Goal: Complete application form: Complete application form

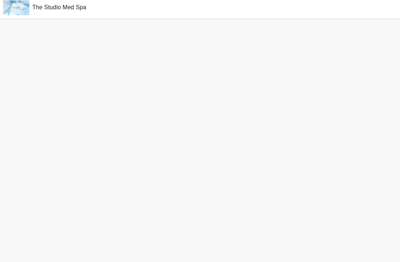
scroll to position [24, 0]
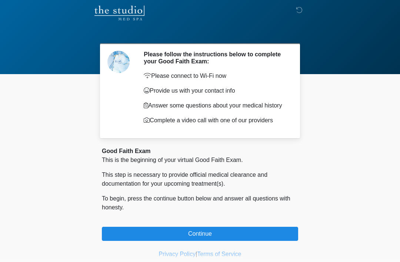
click at [211, 236] on button "Continue" at bounding box center [200, 234] width 196 height 14
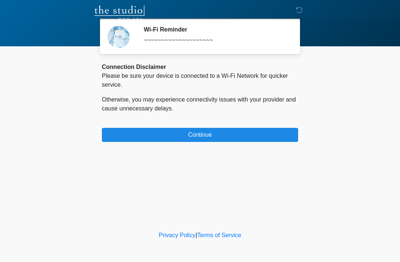
click at [220, 132] on button "Continue" at bounding box center [200, 135] width 196 height 14
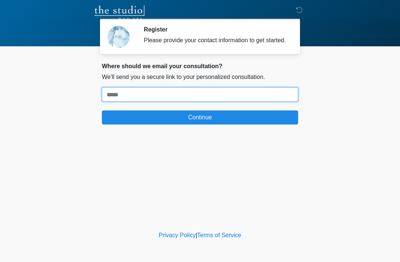
click at [174, 100] on input "Where should we email your treatment plan?" at bounding box center [200, 94] width 196 height 14
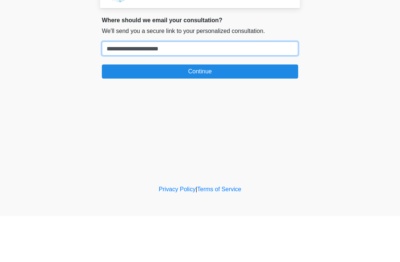
type input "**********"
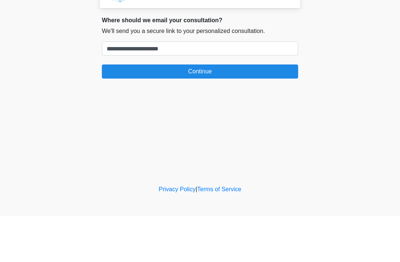
click at [214, 110] on button "Continue" at bounding box center [200, 117] width 196 height 14
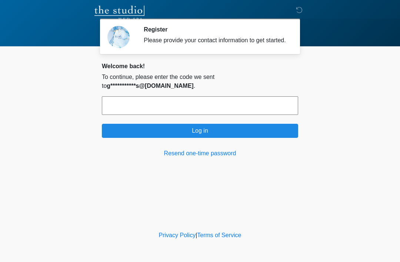
click at [183, 110] on input "text" at bounding box center [200, 105] width 196 height 19
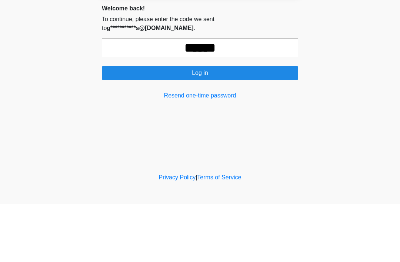
type input "******"
click at [226, 124] on button "Log in" at bounding box center [200, 131] width 196 height 14
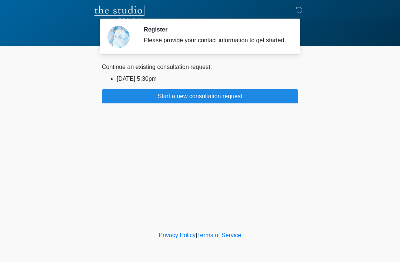
click at [220, 101] on button "Start a new consultation request" at bounding box center [200, 96] width 196 height 14
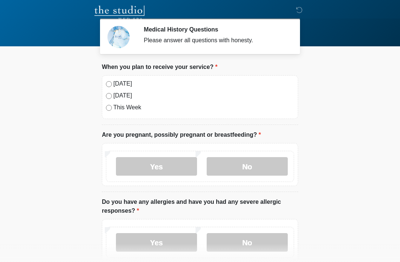
click at [124, 84] on label "Today" at bounding box center [203, 83] width 181 height 9
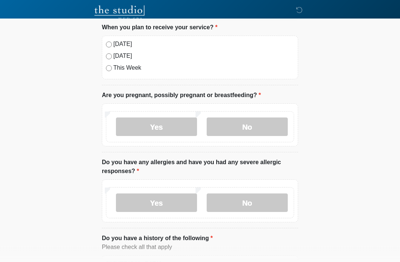
click at [244, 128] on label "No" at bounding box center [247, 127] width 81 height 19
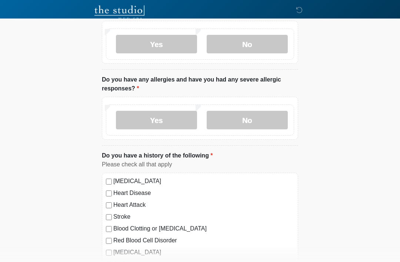
scroll to position [121, 0]
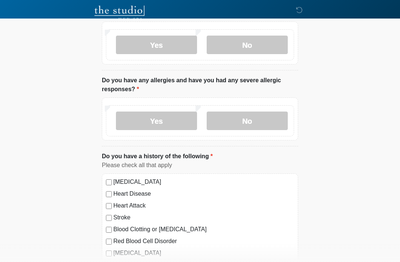
click at [252, 125] on label "No" at bounding box center [247, 120] width 81 height 19
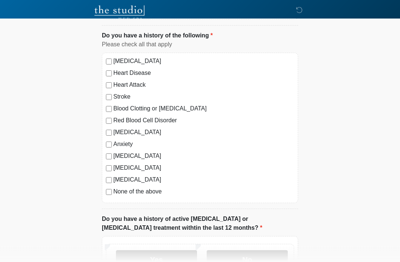
scroll to position [242, 0]
click at [152, 61] on label "High Blood Pressure" at bounding box center [203, 61] width 181 height 9
click at [158, 189] on label "None of the above" at bounding box center [203, 191] width 181 height 9
click at [157, 193] on label "None of the above" at bounding box center [203, 191] width 181 height 9
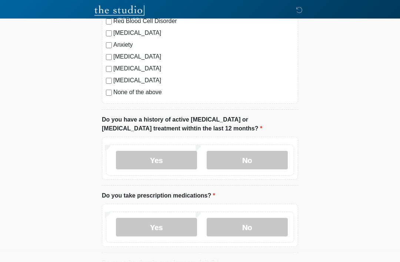
scroll to position [342, 0]
click at [251, 156] on label "No" at bounding box center [247, 159] width 81 height 19
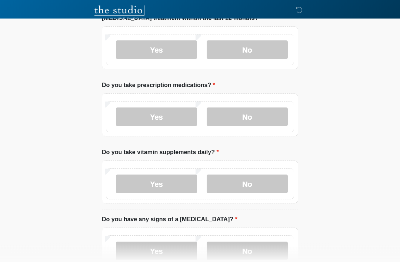
scroll to position [451, 0]
click at [163, 117] on label "Yes" at bounding box center [156, 117] width 81 height 19
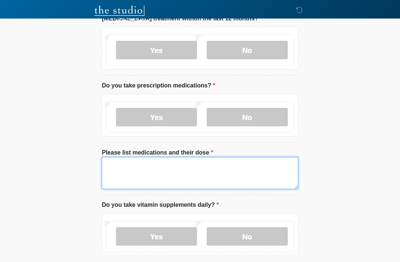
click at [152, 167] on textarea "Please list medications and their dose" at bounding box center [200, 173] width 196 height 32
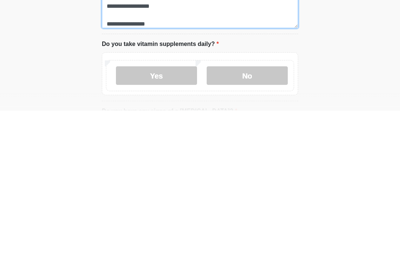
scroll to position [462, 0]
type textarea "**********"
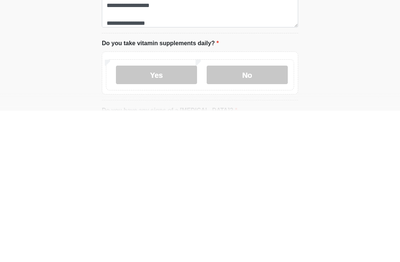
click at [242, 217] on label "No" at bounding box center [247, 226] width 81 height 19
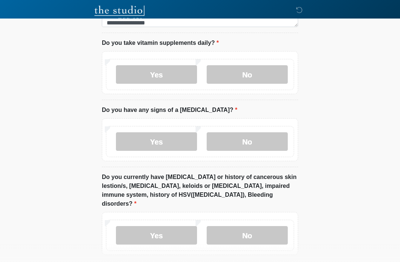
click at [182, 72] on label "Yes" at bounding box center [156, 74] width 81 height 19
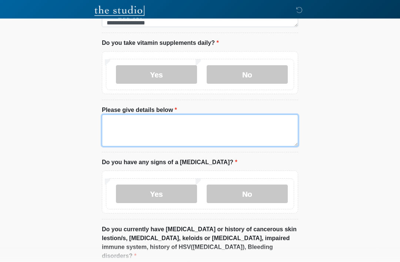
click at [179, 121] on textarea "Please give details below" at bounding box center [200, 130] width 196 height 32
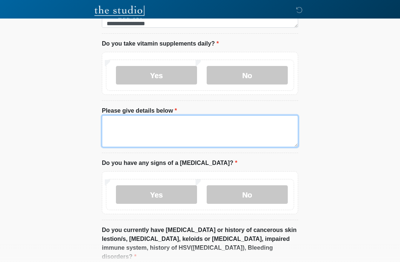
scroll to position [603, 0]
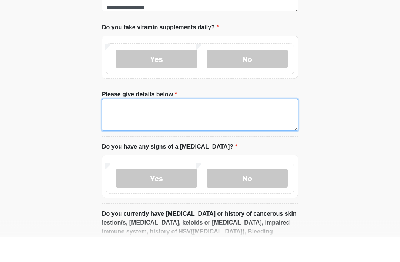
type textarea "*"
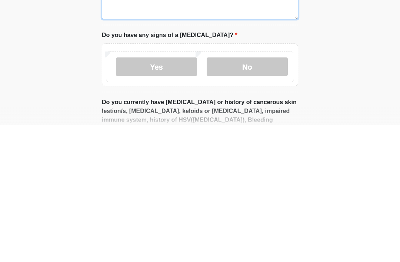
type textarea "**********"
click at [247, 194] on label "No" at bounding box center [247, 203] width 81 height 19
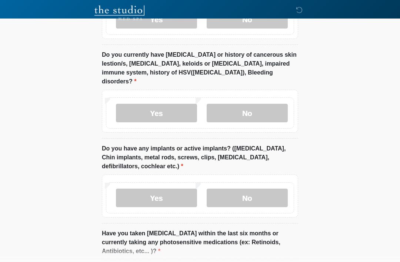
scroll to position [787, 0]
click at [254, 104] on label "No" at bounding box center [247, 113] width 81 height 19
click at [256, 188] on label "No" at bounding box center [247, 197] width 81 height 19
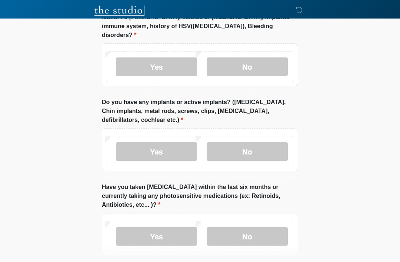
scroll to position [859, 0]
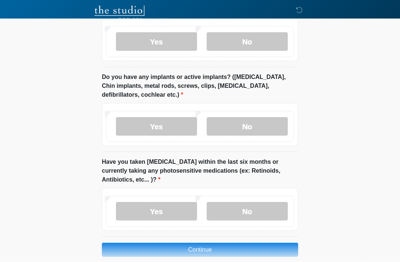
click at [257, 202] on label "No" at bounding box center [247, 211] width 81 height 19
click at [212, 242] on button "Continue" at bounding box center [200, 249] width 196 height 14
click at [207, 242] on button "Continue" at bounding box center [200, 249] width 196 height 14
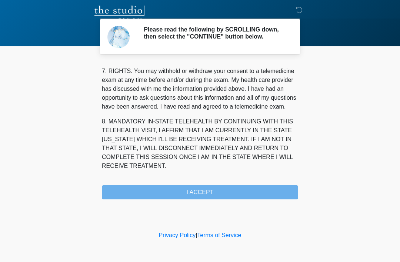
scroll to position [325, 0]
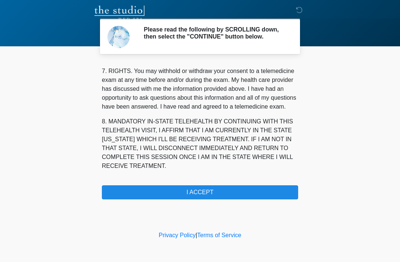
click at [226, 191] on button "I ACCEPT" at bounding box center [200, 192] width 196 height 14
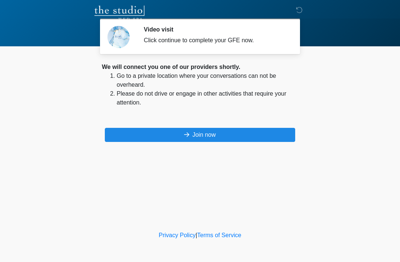
click at [217, 131] on button "Join now" at bounding box center [200, 135] width 190 height 14
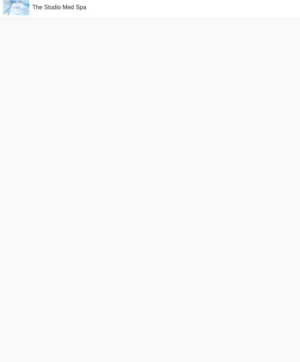
scroll to position [24, 0]
